Goal: Entertainment & Leisure: Consume media (video, audio)

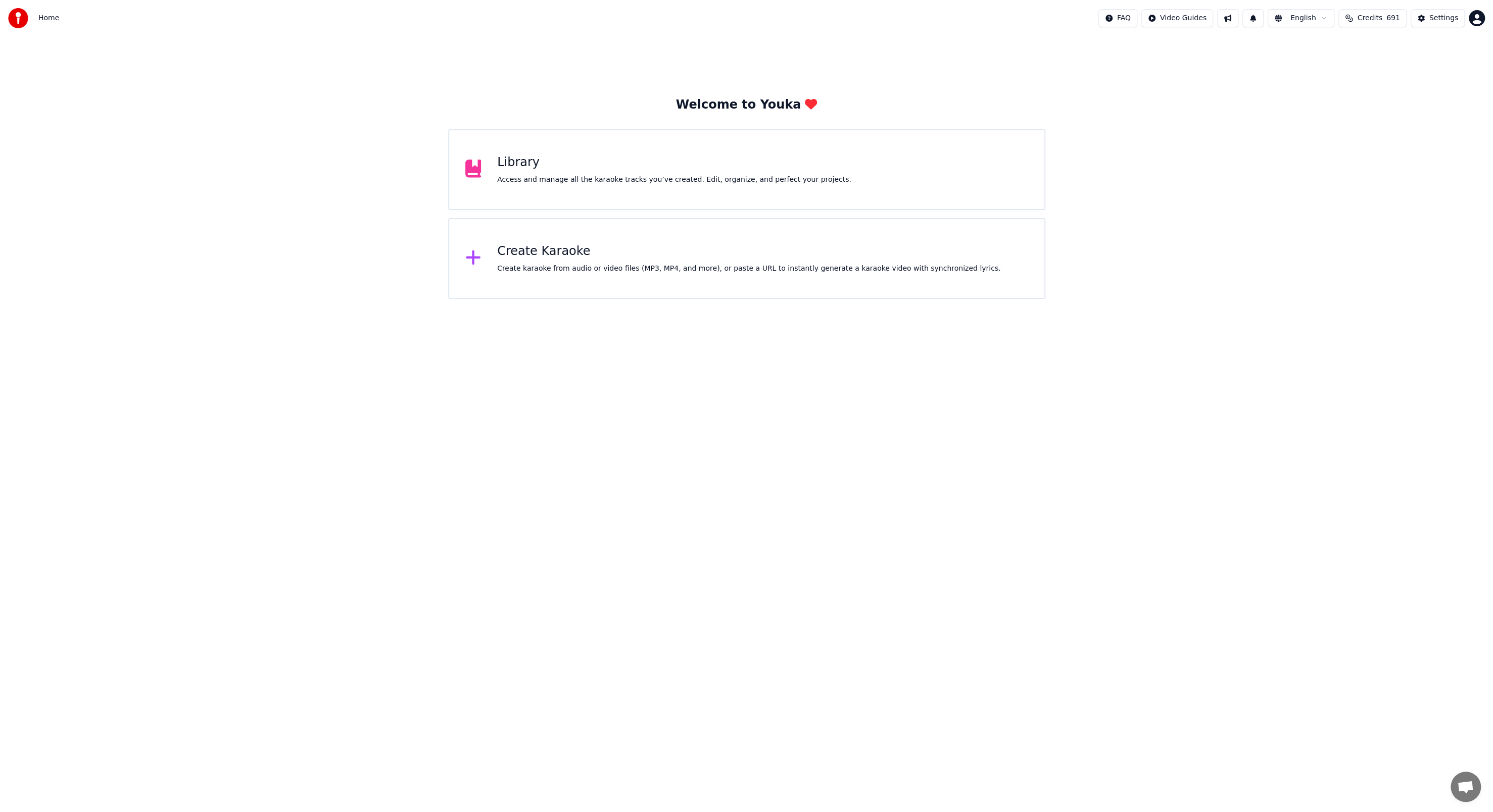
click at [873, 157] on div "Library Access and manage all the karaoke tracks you’ve created. Edit, organize…" at bounding box center [746, 169] width 597 height 80
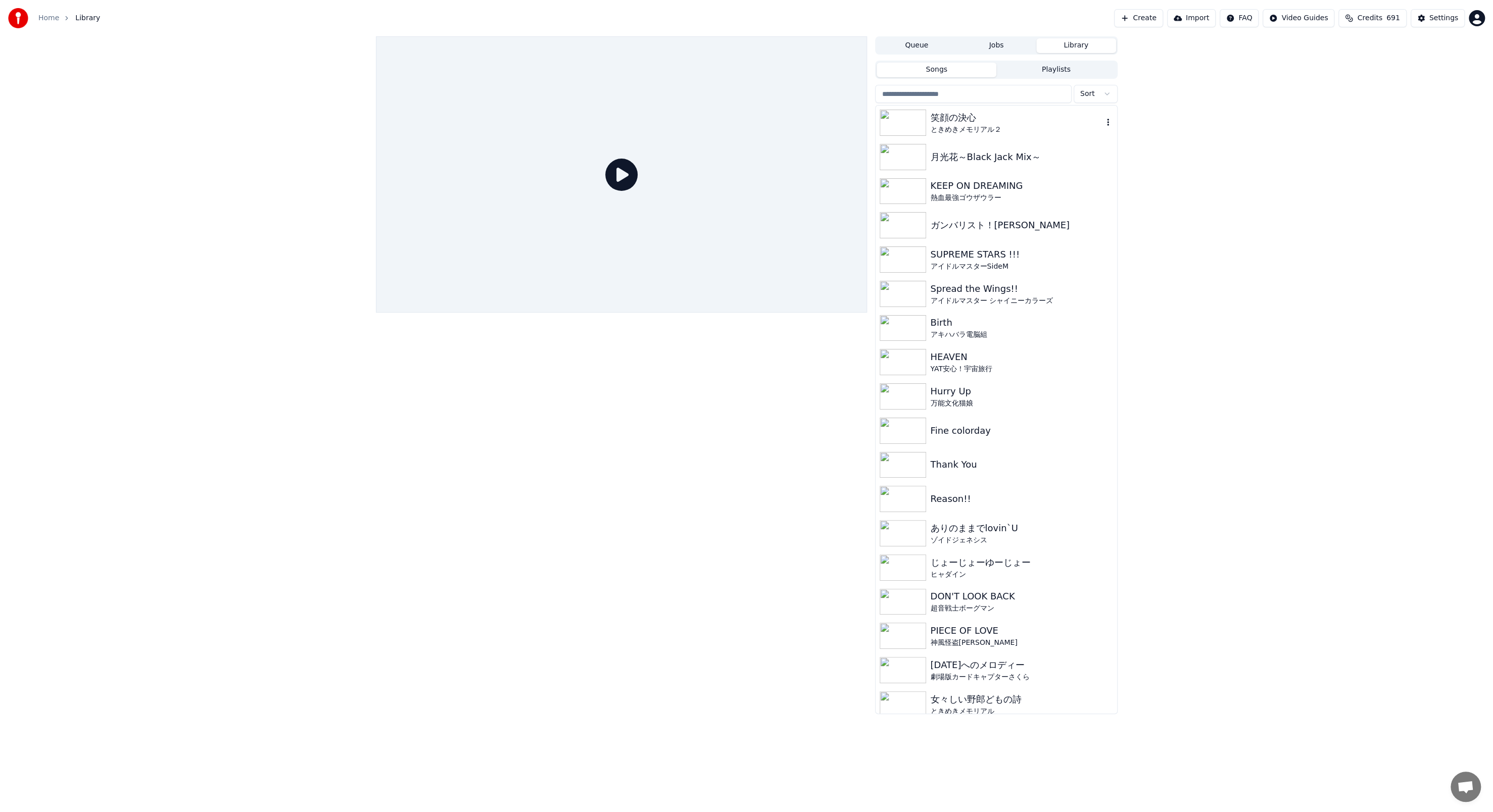
click at [900, 119] on img at bounding box center [903, 123] width 47 height 27
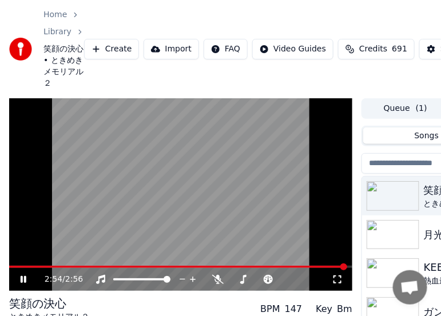
click at [151, 226] on video at bounding box center [180, 194] width 343 height 193
click at [93, 75] on div "Home Library 笑顔の決心 • ときめきメモリアル２ Create Import FAQ Video Guides Credits 691 Sett…" at bounding box center [220, 49] width 441 height 98
